Goal: Task Accomplishment & Management: Complete application form

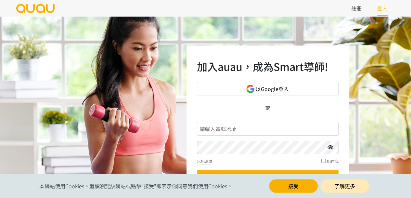
click at [281, 94] on link "以Google登入" at bounding box center [268, 89] width 142 height 14
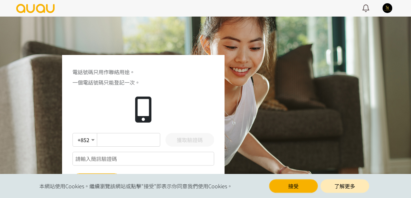
click at [145, 141] on input "text" at bounding box center [129, 140] width 64 height 14
click at [270, 128] on div "電話號碼只用作聯絡用途。 一個電話號碼只能登記一次。 +852 +853 +886 +86 獲取驗證碼 下一步" at bounding box center [205, 129] width 411 height 227
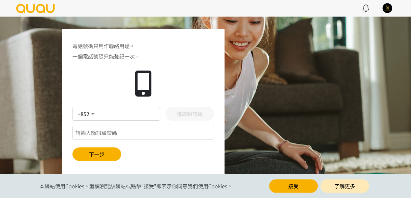
scroll to position [45, 0]
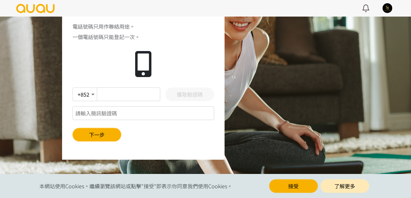
click at [297, 179] on button "接受" at bounding box center [293, 186] width 49 height 14
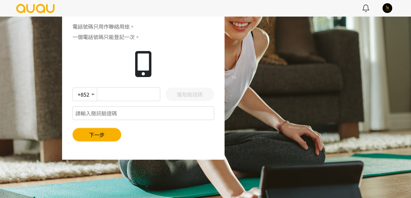
click at [43, 7] on img at bounding box center [36, 8] width 40 height 9
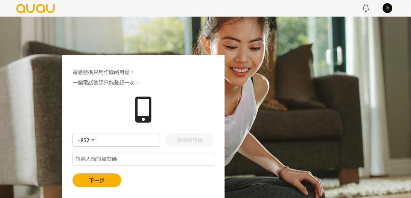
click at [391, 14] on button at bounding box center [387, 8] width 16 height 16
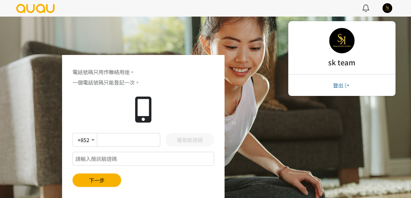
click at [348, 61] on h2 "sk team" at bounding box center [341, 62] width 81 height 11
click at [365, 11] on icon at bounding box center [365, 8] width 13 height 9
click at [42, 9] on img at bounding box center [36, 8] width 40 height 9
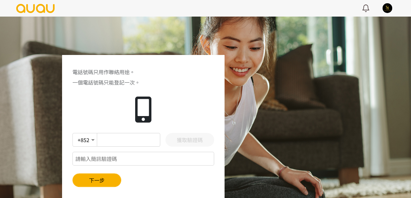
click at [132, 137] on input "text" at bounding box center [129, 140] width 64 height 14
click at [350, 112] on div "電話號碼只用作聯絡用途。 一個電話號碼只能登記一次。 +852 +853 +886 +86 獲取驗證碼 下一步" at bounding box center [205, 129] width 411 height 227
